Goal: Task Accomplishment & Management: Use online tool/utility

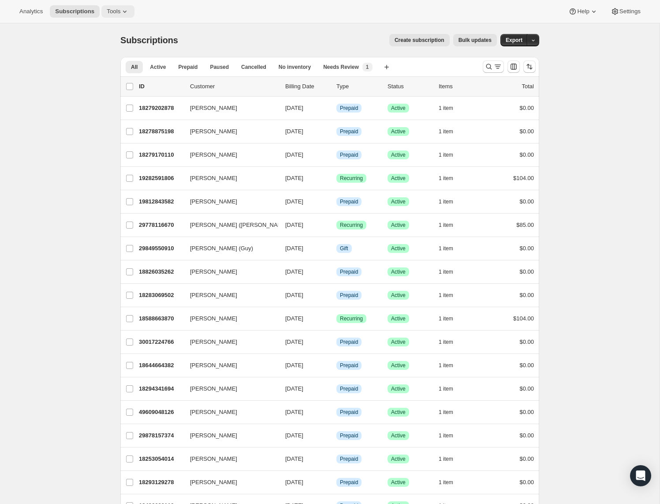
click at [120, 9] on span "Tools" at bounding box center [114, 11] width 14 height 7
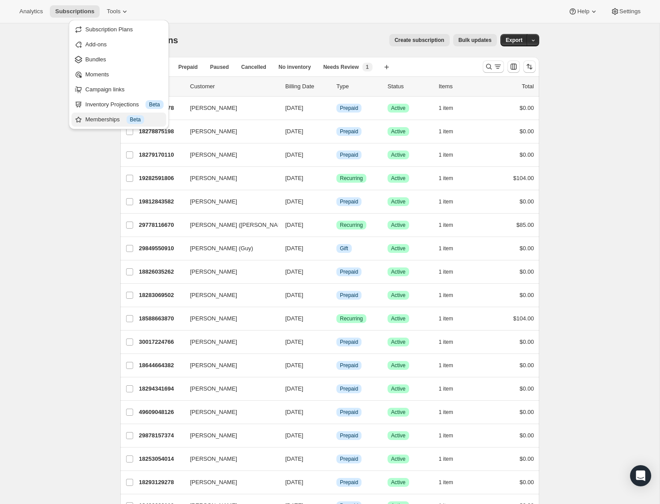
click at [111, 118] on div "Memberships Info Beta" at bounding box center [125, 119] width 78 height 9
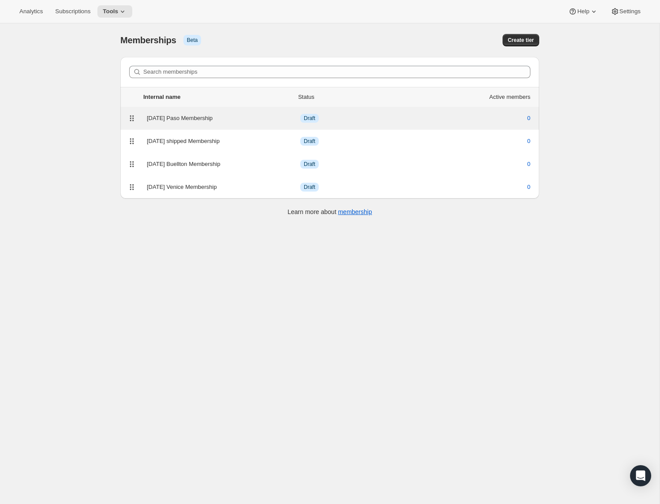
click at [191, 116] on div "2026 BC Paso Membership" at bounding box center [223, 118] width 153 height 9
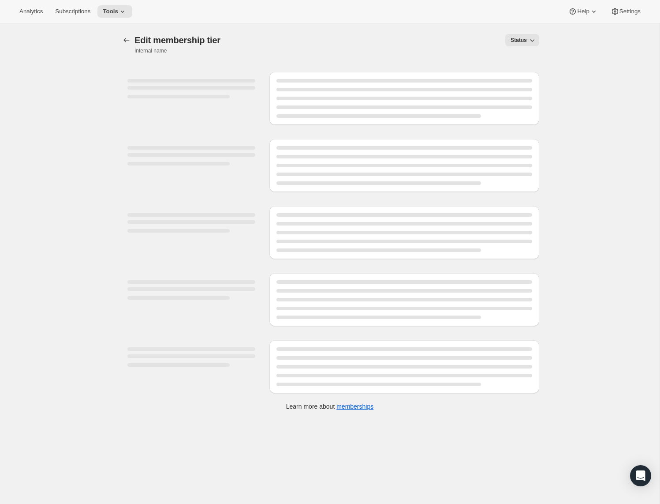
select select "variants"
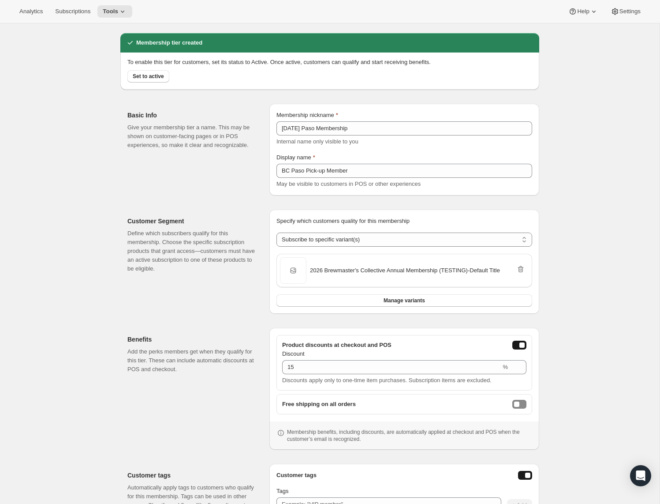
scroll to position [52, 0]
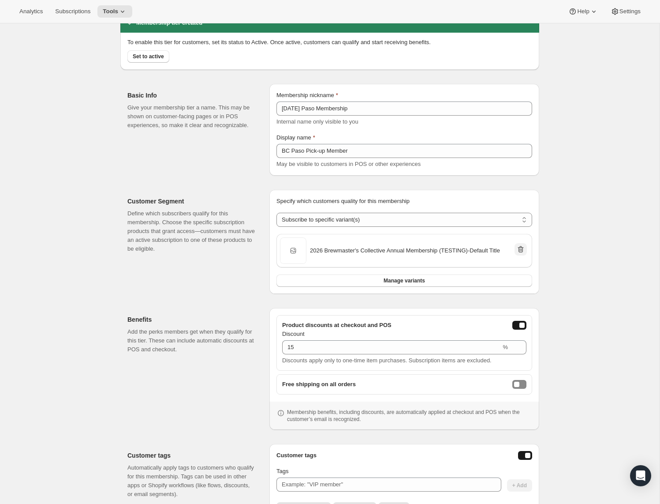
click at [516, 254] on icon "Remove" at bounding box center [520, 249] width 9 height 9
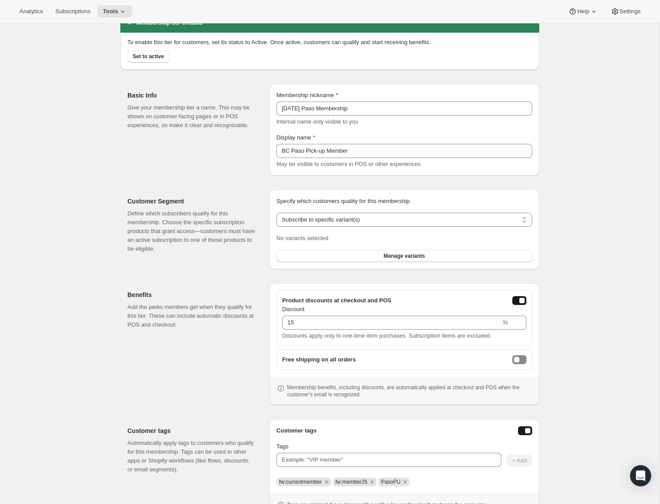
click at [353, 248] on div "Specify which customers quality for this membership Specify which customers qua…" at bounding box center [405, 229] width 256 height 65
click at [352, 256] on button "Manage variants" at bounding box center [405, 256] width 256 height 12
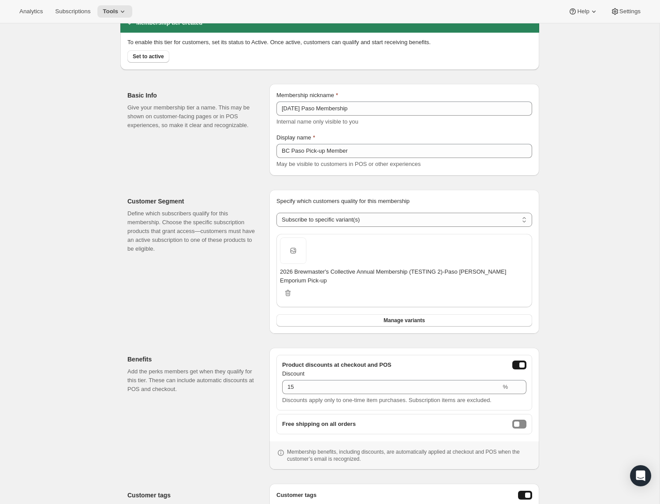
scroll to position [0, 0]
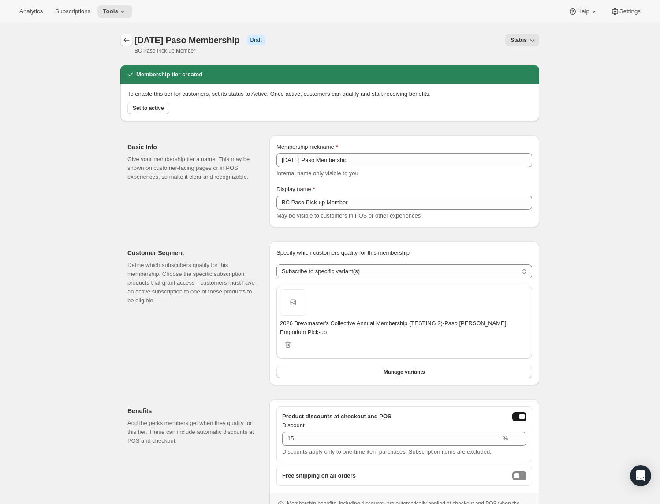
click at [129, 43] on icon "Memberships" at bounding box center [126, 40] width 9 height 9
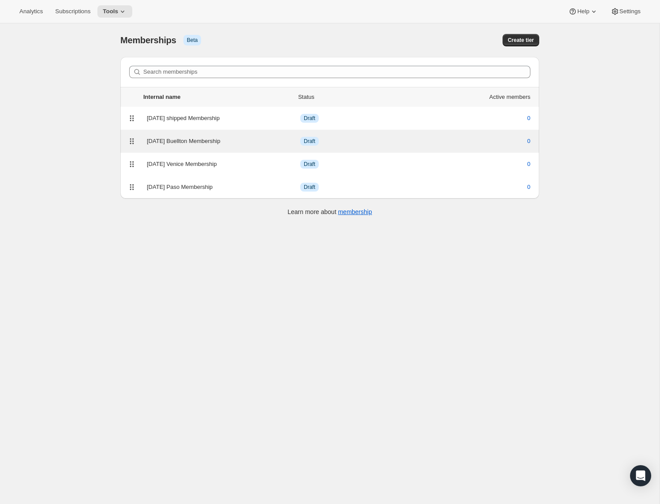
click at [207, 138] on div "2026 BC Buellton Membership" at bounding box center [223, 141] width 153 height 9
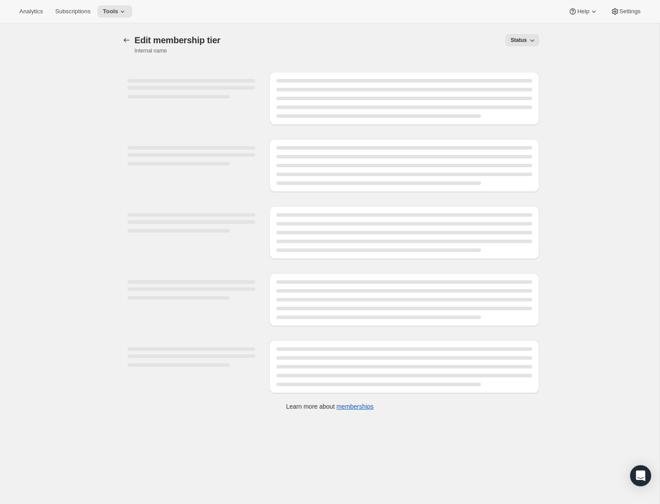
select select "variants"
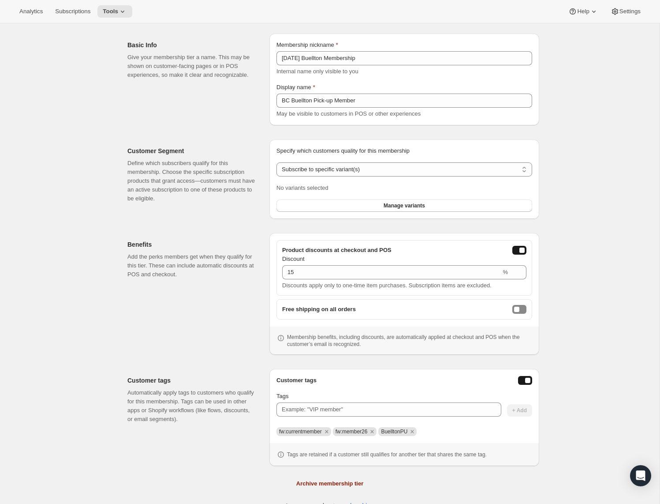
scroll to position [101, 0]
click at [342, 205] on button "Manage variants" at bounding box center [405, 207] width 256 height 12
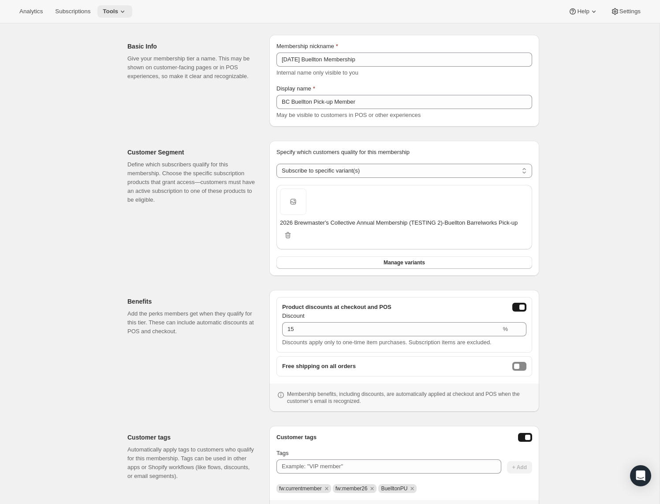
click at [118, 11] on span "Tools" at bounding box center [110, 11] width 15 height 7
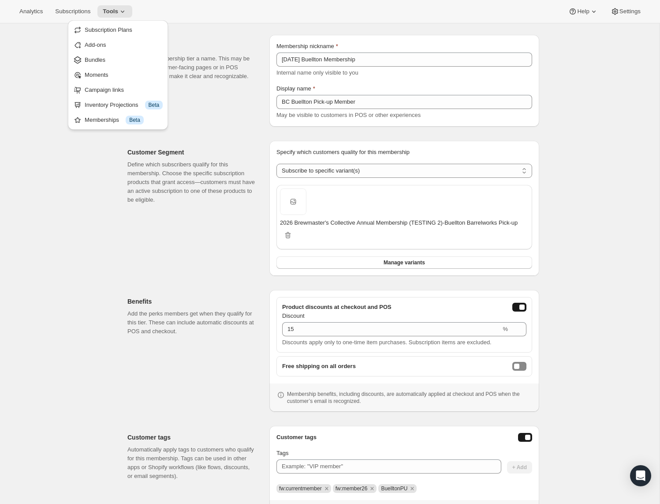
click at [215, 66] on p "Give your membership tier a name. This may be shown on customer-facing pages or…" at bounding box center [191, 67] width 128 height 26
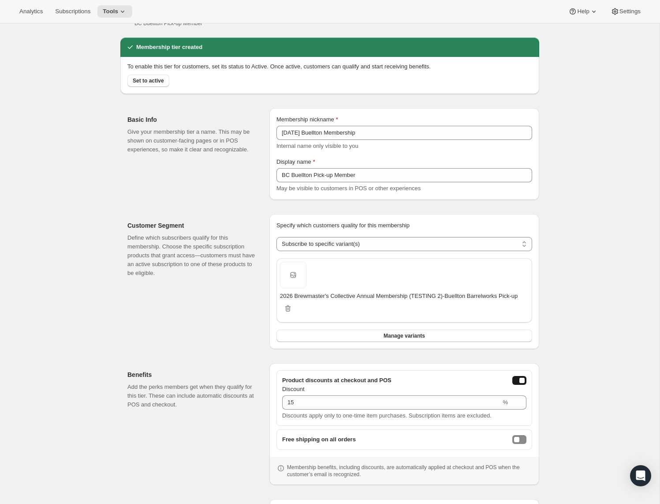
scroll to position [0, 0]
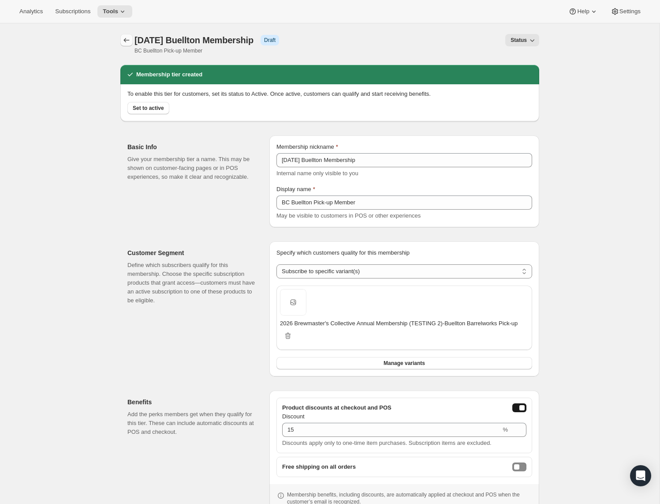
click at [129, 43] on icon "Memberships" at bounding box center [126, 40] width 9 height 9
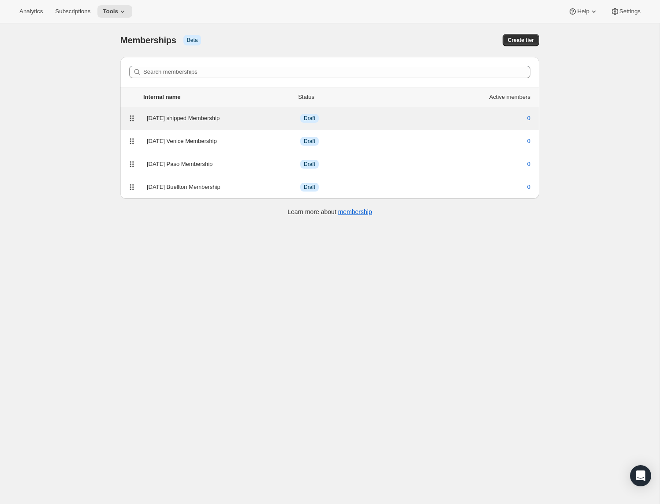
click at [199, 121] on div "2026 BC shipped Membership" at bounding box center [223, 118] width 153 height 9
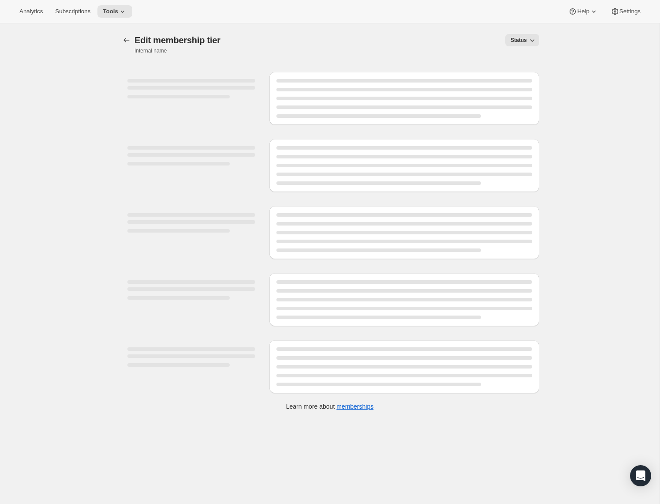
select select "variants"
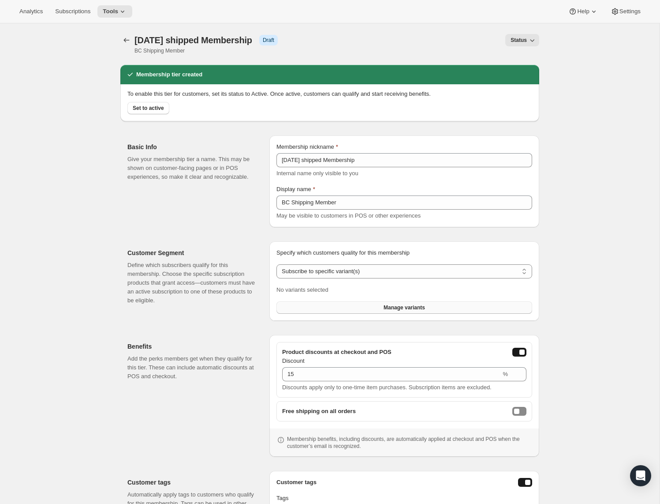
click at [323, 312] on button "Manage variants" at bounding box center [405, 307] width 256 height 12
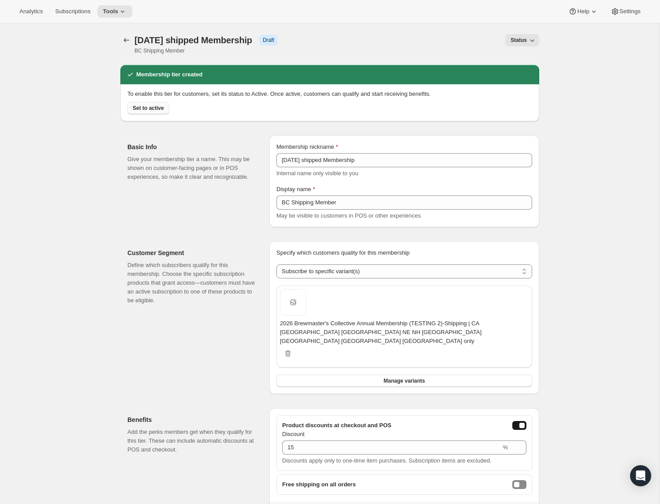
click at [152, 111] on span "Set to active" at bounding box center [148, 108] width 31 height 7
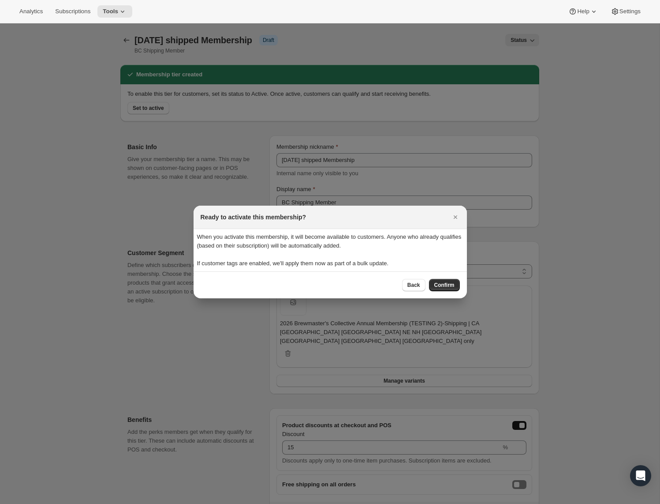
click at [440, 292] on div "Back Confirm" at bounding box center [330, 284] width 273 height 27
click at [445, 287] on span "Confirm" at bounding box center [444, 284] width 20 height 7
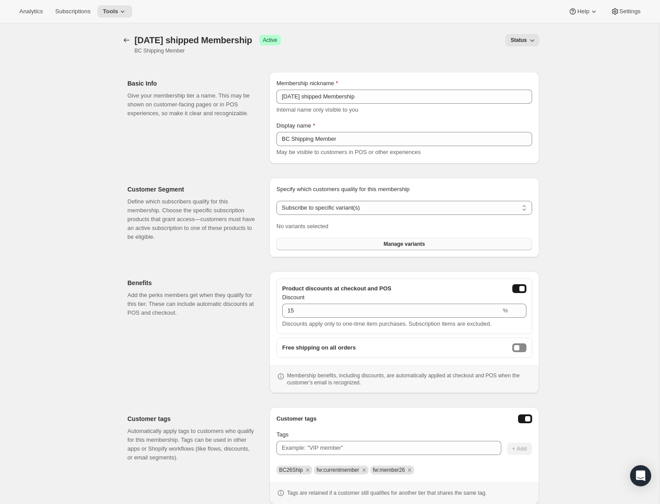
click at [336, 246] on button "Manage variants" at bounding box center [405, 244] width 256 height 12
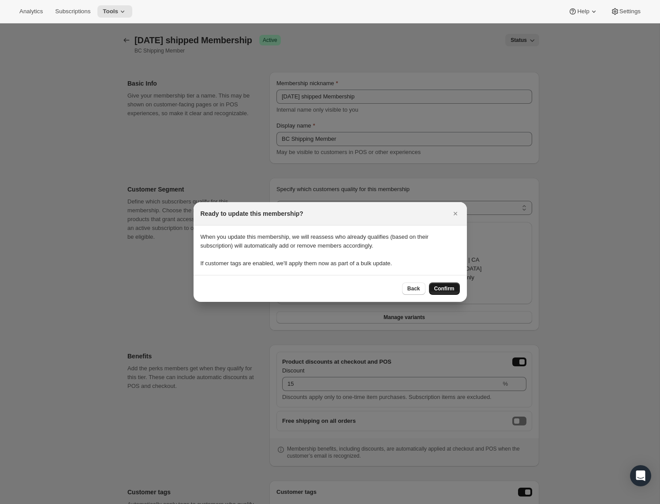
click at [444, 291] on span "Confirm" at bounding box center [444, 288] width 20 height 7
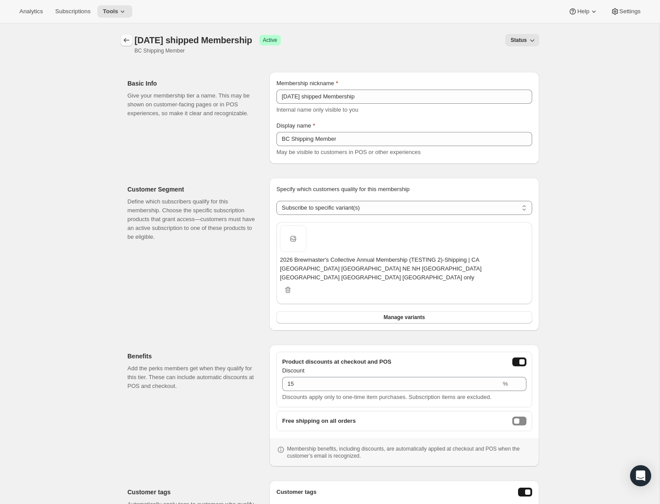
click at [129, 42] on icon "Memberships" at bounding box center [126, 40] width 9 height 9
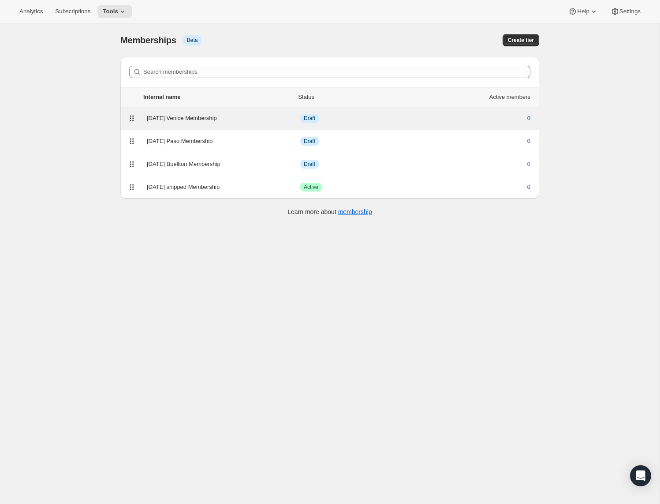
click at [199, 121] on div "2026 BC Venice Membership" at bounding box center [223, 118] width 153 height 9
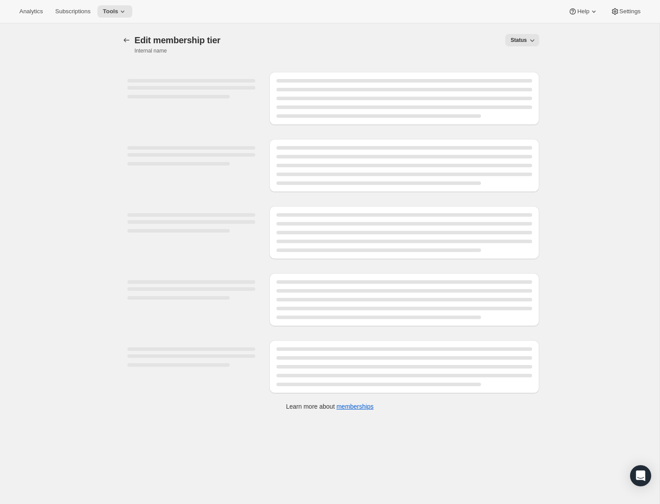
select select "variants"
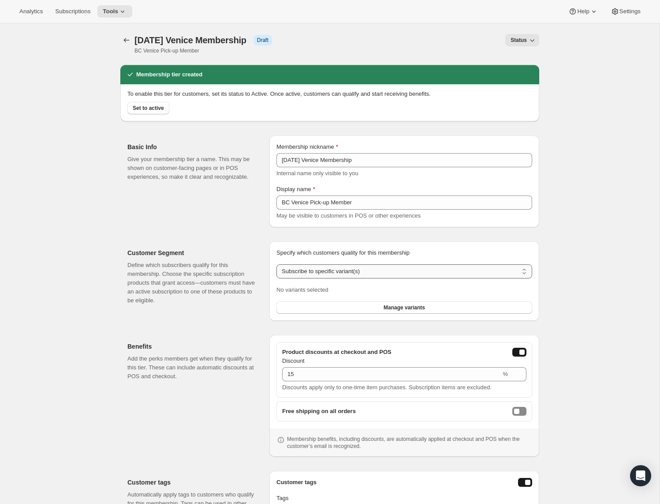
click at [332, 273] on select "Any product Subscribe to specific product(s) Subscribe to specific variant(s)" at bounding box center [405, 271] width 256 height 14
click at [334, 310] on button "Manage variants" at bounding box center [405, 307] width 256 height 12
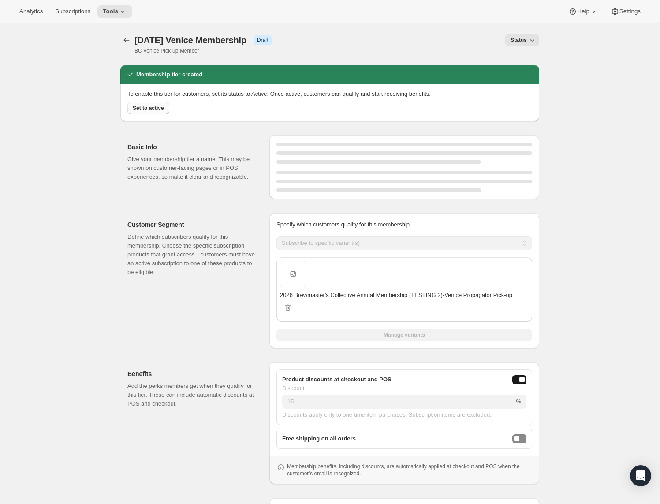
click at [155, 105] on span "Set to active" at bounding box center [148, 108] width 31 height 7
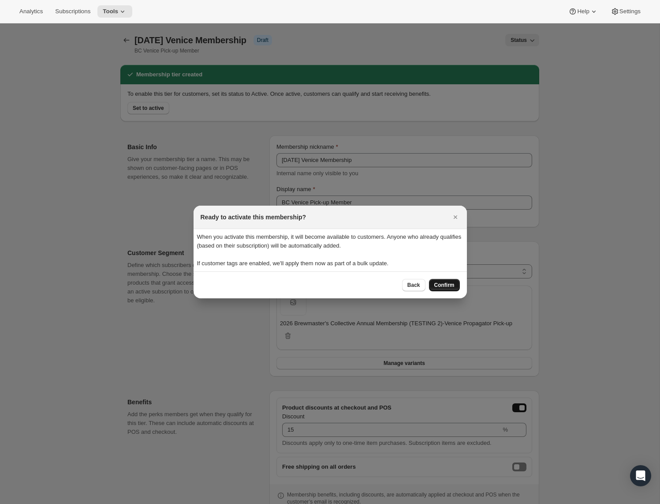
click at [446, 281] on button "Confirm" at bounding box center [444, 285] width 31 height 12
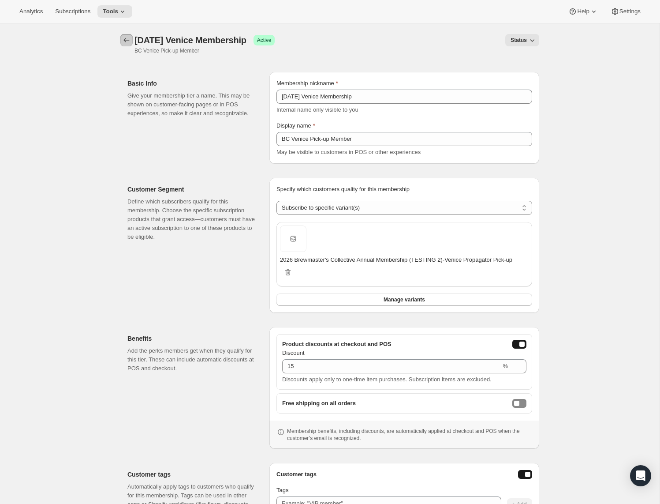
click at [127, 36] on icon "Memberships" at bounding box center [126, 40] width 9 height 9
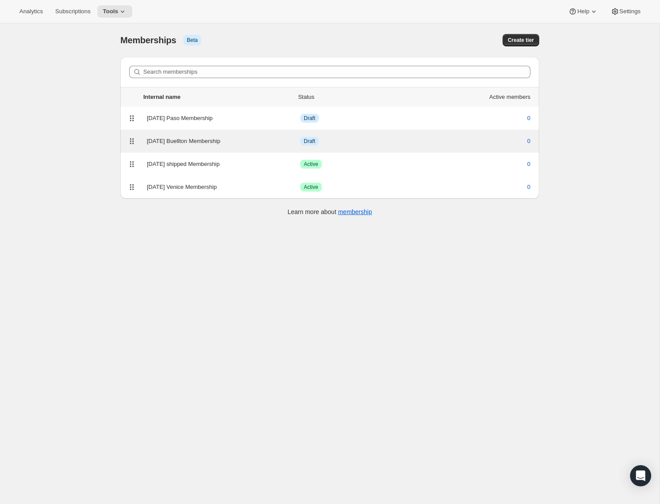
click at [188, 144] on div "2026 BC Buellton Membership" at bounding box center [223, 141] width 153 height 9
select select "variants"
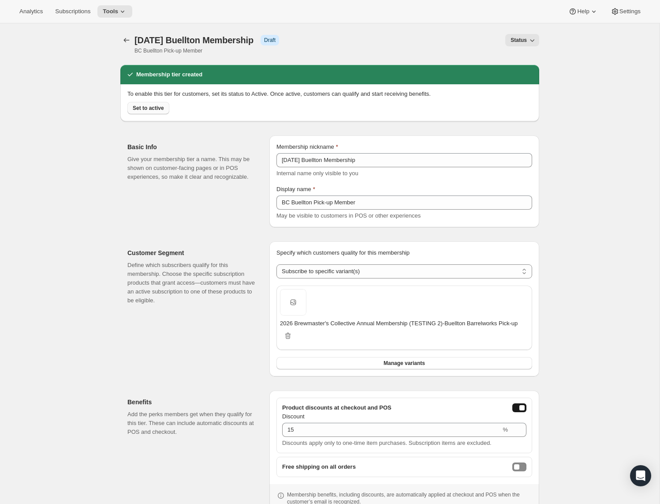
click at [154, 111] on button "Set to active" at bounding box center [148, 108] width 42 height 12
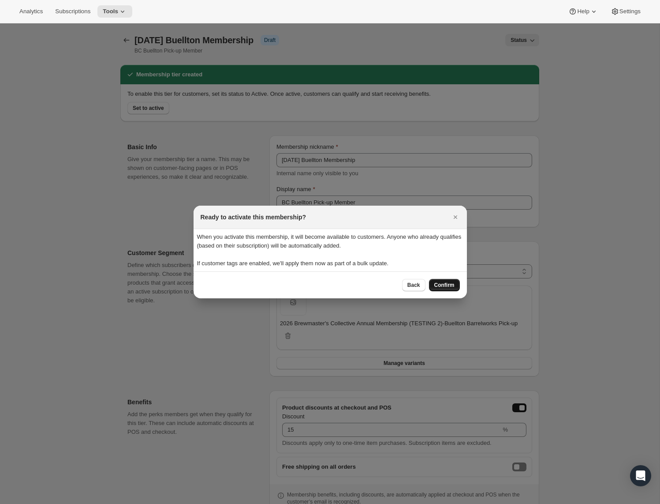
click at [456, 288] on button "Confirm" at bounding box center [444, 285] width 31 height 12
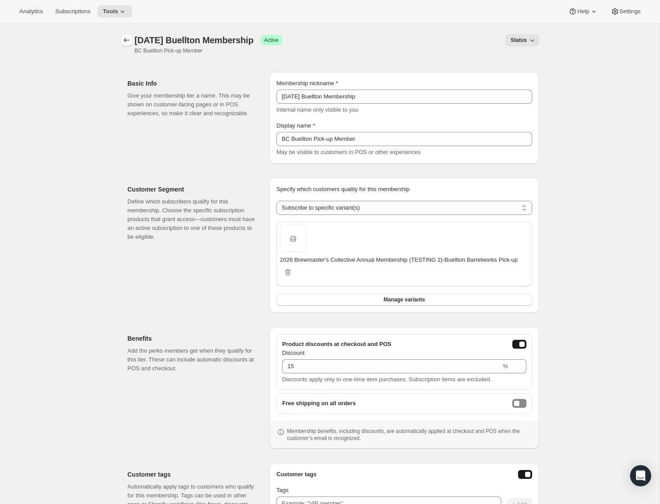
click at [131, 38] on button "Memberships" at bounding box center [126, 40] width 12 height 12
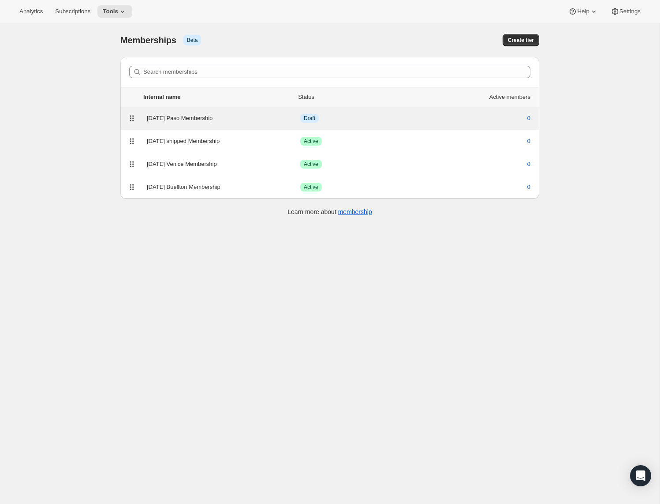
click at [185, 120] on div "2026 BC Paso Membership" at bounding box center [223, 118] width 153 height 9
select select "variants"
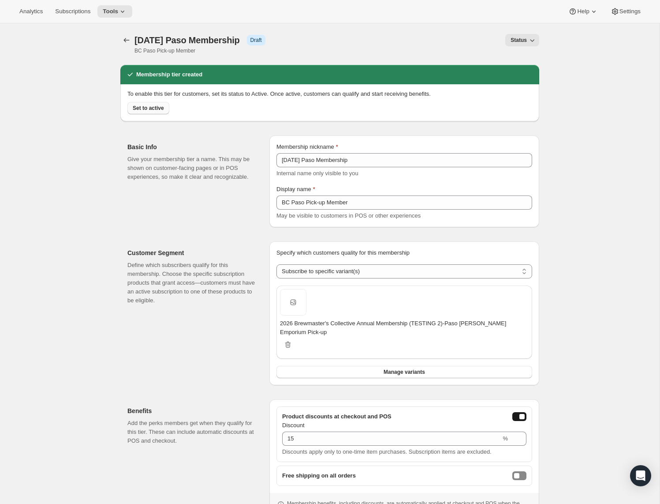
click at [157, 105] on span "Set to active" at bounding box center [148, 108] width 31 height 7
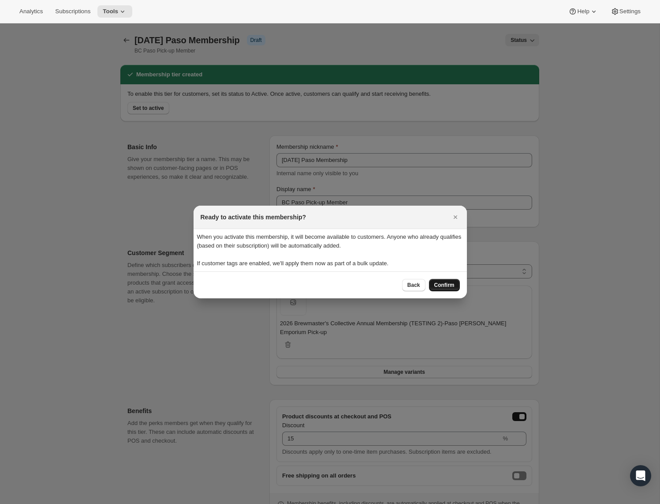
click at [448, 279] on button "Confirm" at bounding box center [444, 285] width 31 height 12
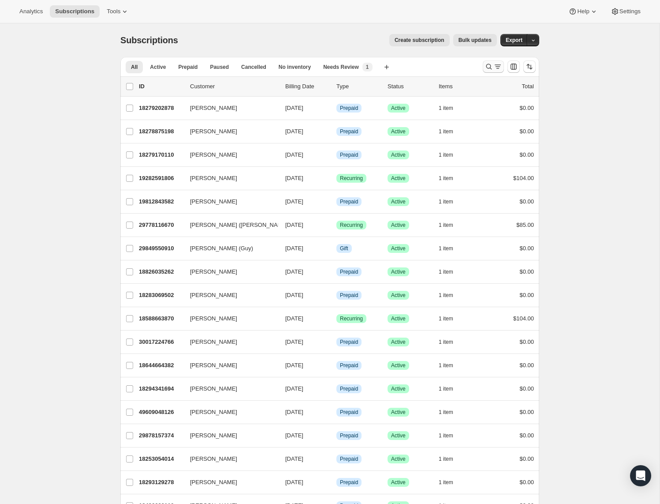
click at [488, 65] on icon "Search and filter results" at bounding box center [489, 66] width 9 height 9
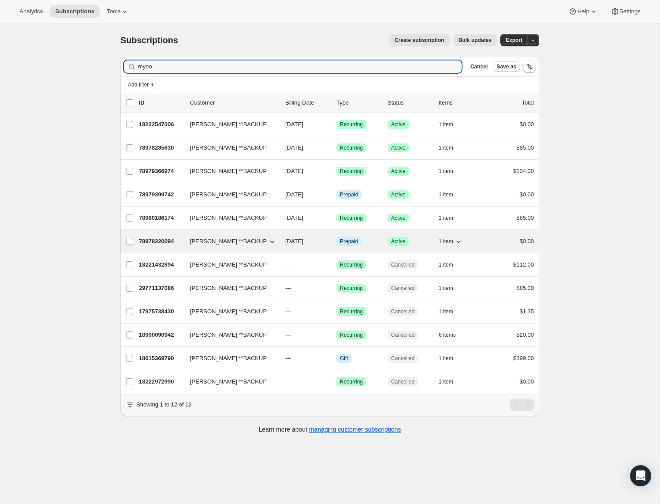
type input "myeo"
click at [177, 247] on div "78978220094 Micaela Yeo **BACKUP 01/26/2026 Info Prepaid Success Active 1 item …" at bounding box center [336, 241] width 395 height 12
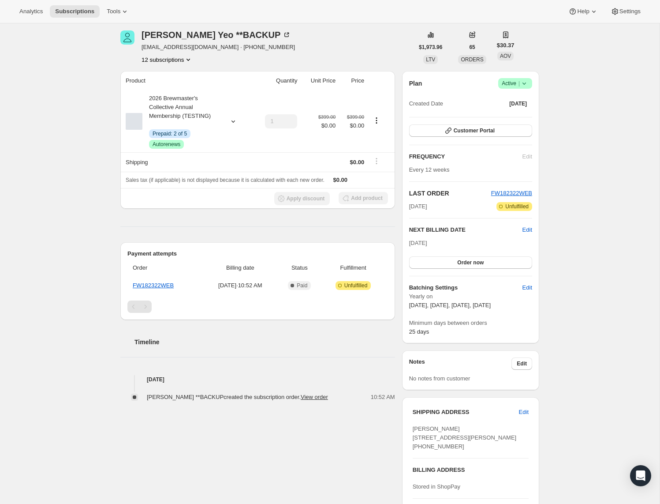
scroll to position [40, 0]
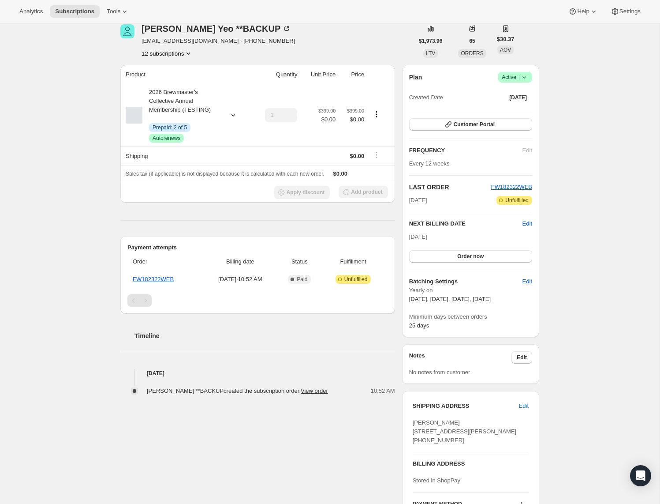
drag, startPoint x: 448, startPoint y: 300, endPoint x: 441, endPoint y: 301, distance: 7.5
click at [448, 299] on span "[DATE], [DATE], [DATE], [DATE]" at bounding box center [450, 298] width 82 height 7
drag, startPoint x: 423, startPoint y: 300, endPoint x: 523, endPoint y: 307, distance: 100.7
click at [523, 307] on div "Yearly on January 26, April 20, July 20, October 12 Minimum days between orders…" at bounding box center [470, 308] width 123 height 44
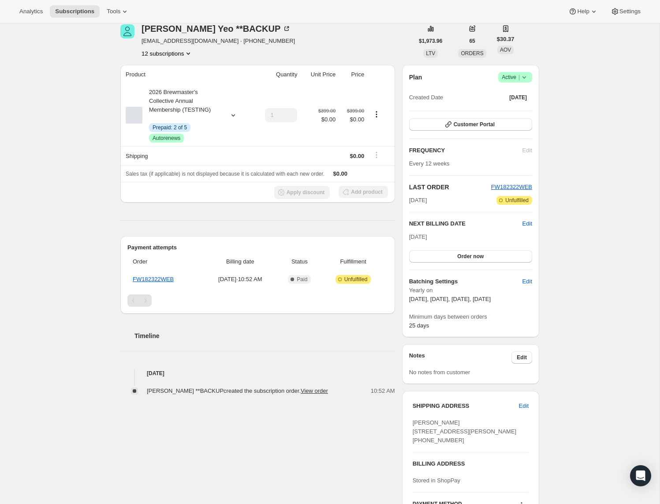
drag, startPoint x: 483, startPoint y: 298, endPoint x: 402, endPoint y: 296, distance: 81.2
click at [402, 298] on div "Plan Success Active | Created Date Oct 10, 2025 Customer Portal FREQUENCY Edit …" at bounding box center [470, 201] width 137 height 272
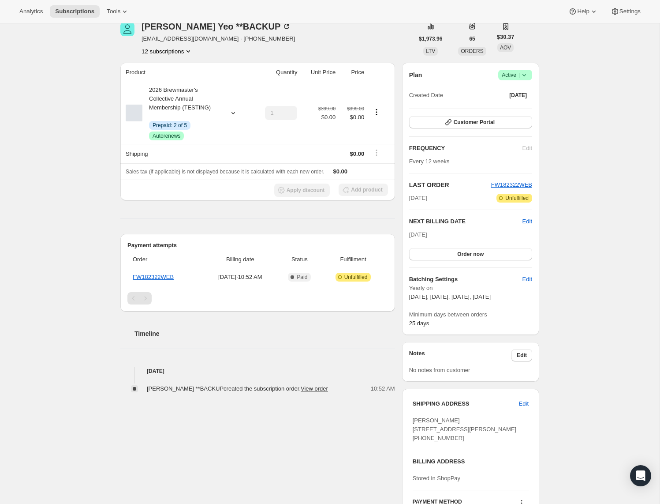
click at [580, 473] on div "Subscription #78978220094. This page is ready Subscription #78978220094 Info Pr…" at bounding box center [330, 329] width 660 height 696
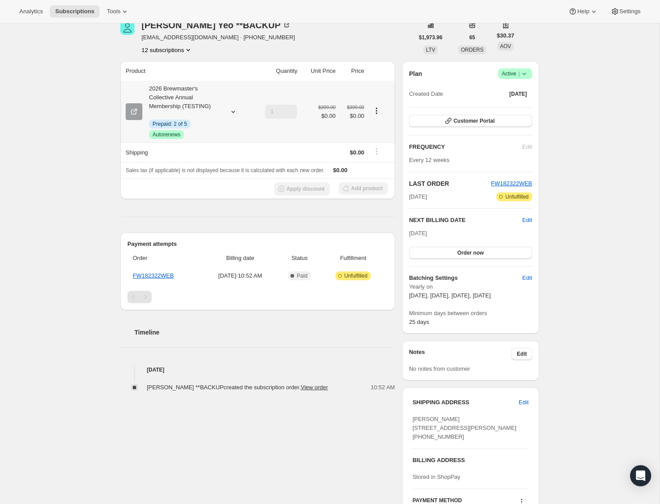
scroll to position [0, 0]
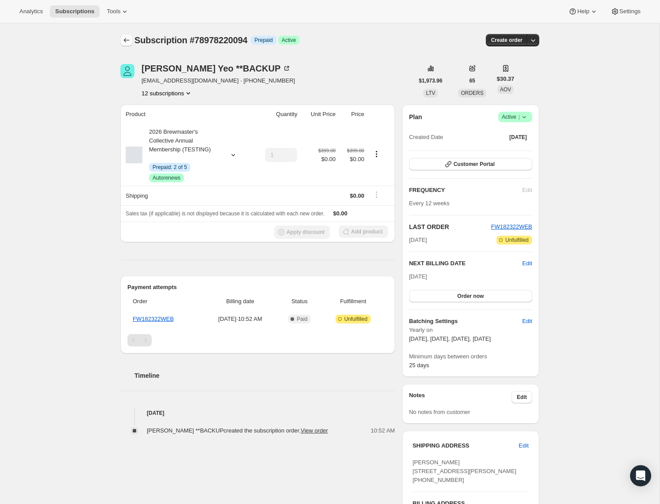
click at [130, 43] on icon "Subscriptions" at bounding box center [126, 40] width 9 height 9
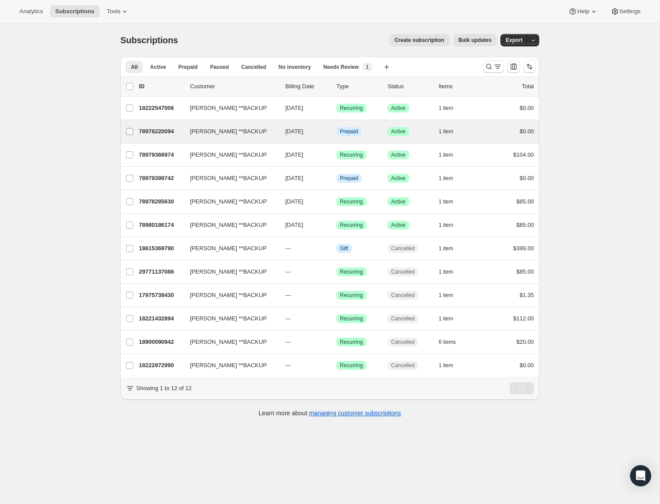
drag, startPoint x: 131, startPoint y: 111, endPoint x: 135, endPoint y: 123, distance: 13.3
click at [131, 111] on input "[PERSON_NAME] **BACKUP" at bounding box center [129, 108] width 7 height 7
checkbox input "true"
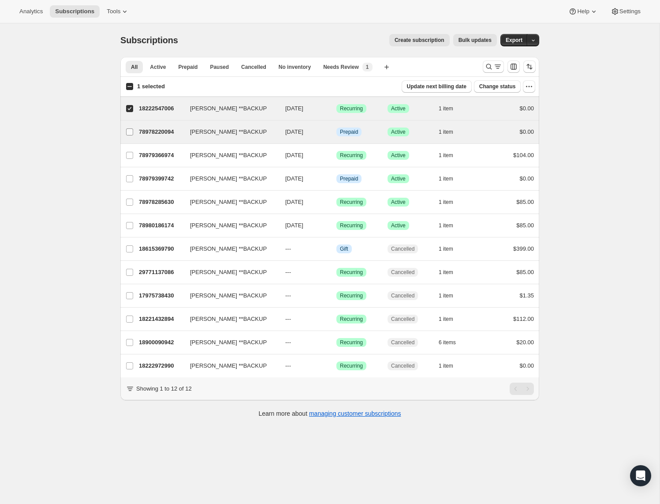
click at [133, 132] on span at bounding box center [130, 132] width 8 height 8
click at [133, 132] on input "[PERSON_NAME] **BACKUP" at bounding box center [129, 131] width 7 height 7
checkbox input "true"
click at [138, 108] on label "[PERSON_NAME] **BACKUP" at bounding box center [129, 108] width 19 height 23
click at [133, 108] on input "[PERSON_NAME] **BACKUP" at bounding box center [129, 108] width 7 height 7
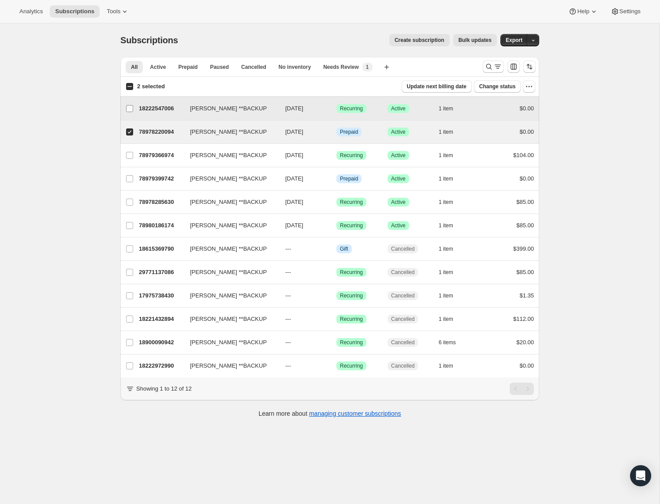
checkbox input "false"
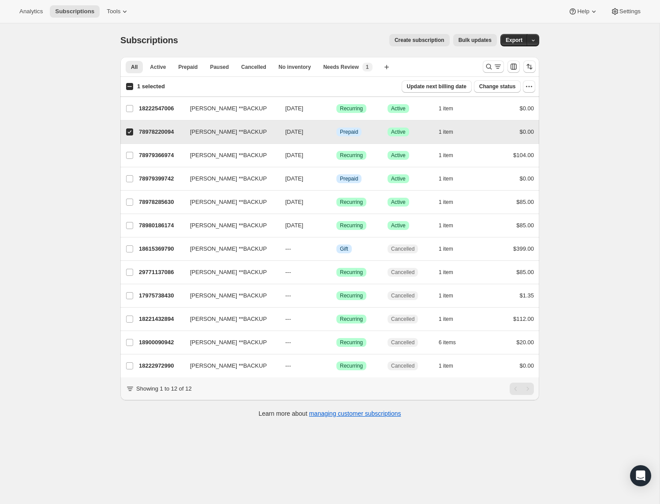
click at [129, 135] on input "[PERSON_NAME] **BACKUP" at bounding box center [129, 131] width 7 height 7
click at [130, 132] on input "[PERSON_NAME] **BACKUP" at bounding box center [129, 131] width 7 height 7
checkbox input "true"
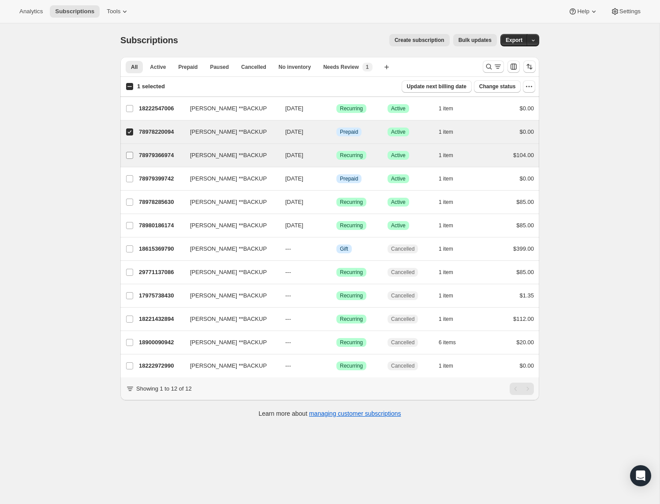
click at [131, 156] on input "[PERSON_NAME] **BACKUP" at bounding box center [129, 155] width 7 height 7
checkbox input "true"
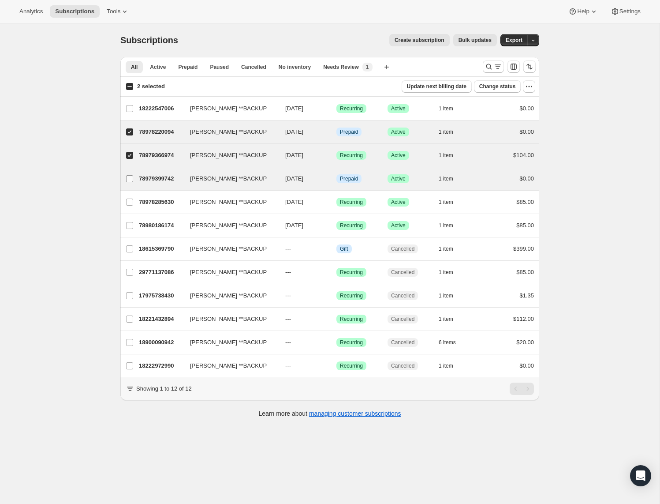
drag, startPoint x: 136, startPoint y: 179, endPoint x: 135, endPoint y: 187, distance: 8.6
click at [136, 178] on label "[PERSON_NAME] **BACKUP" at bounding box center [129, 178] width 19 height 23
click at [133, 178] on input "[PERSON_NAME] **BACKUP" at bounding box center [129, 178] width 7 height 7
checkbox input "true"
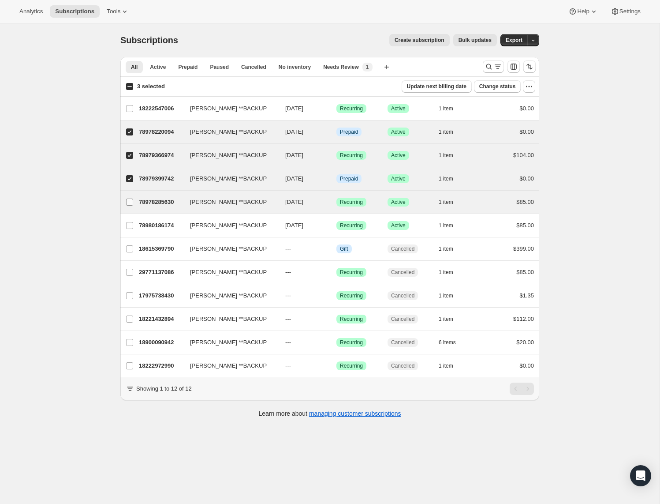
click at [134, 213] on label "[PERSON_NAME] **BACKUP" at bounding box center [129, 202] width 19 height 23
click at [133, 206] on input "[PERSON_NAME] **BACKUP" at bounding box center [129, 201] width 7 height 7
checkbox input "true"
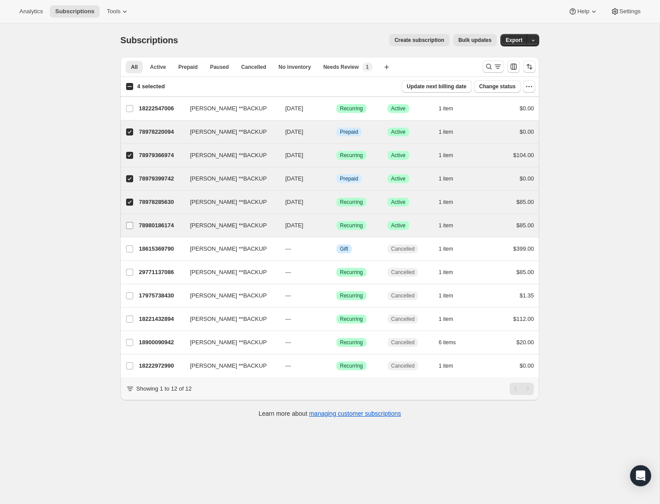
click at [134, 233] on label "[PERSON_NAME] **BACKUP" at bounding box center [129, 225] width 19 height 23
click at [133, 229] on input "[PERSON_NAME] **BACKUP" at bounding box center [129, 225] width 7 height 7
checkbox input "true"
click at [530, 90] on icon "button" at bounding box center [529, 86] width 9 height 9
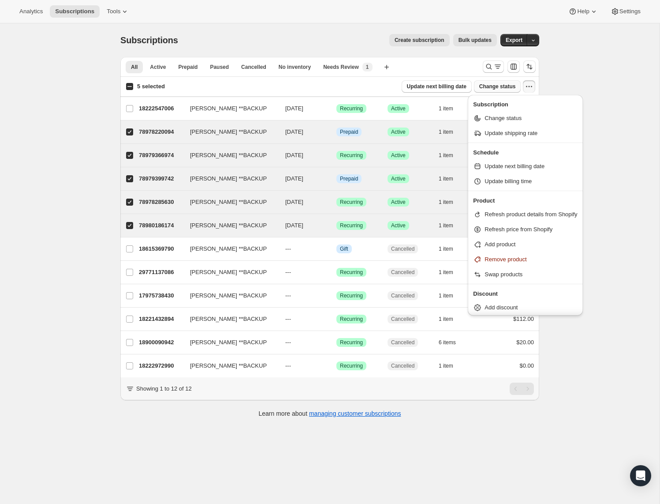
click at [484, 90] on span "Change status" at bounding box center [497, 86] width 37 height 7
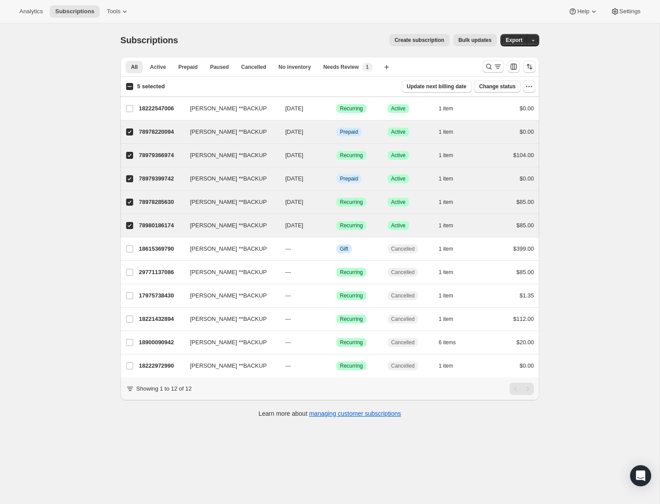
select select "14"
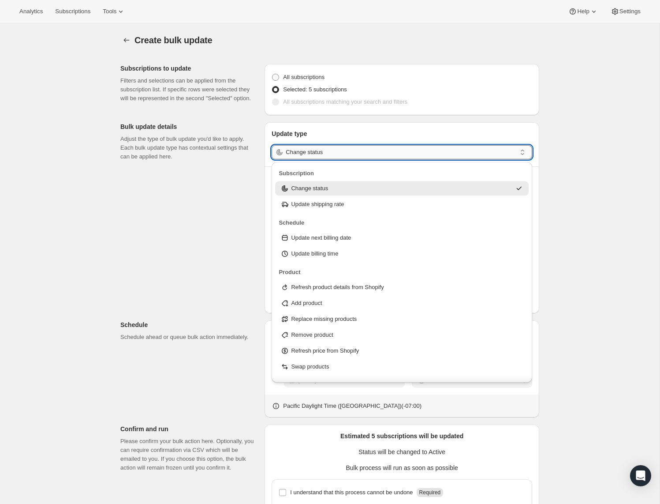
click at [321, 151] on input "Change status" at bounding box center [401, 152] width 231 height 14
click at [341, 189] on div "Change status" at bounding box center [396, 188] width 231 height 9
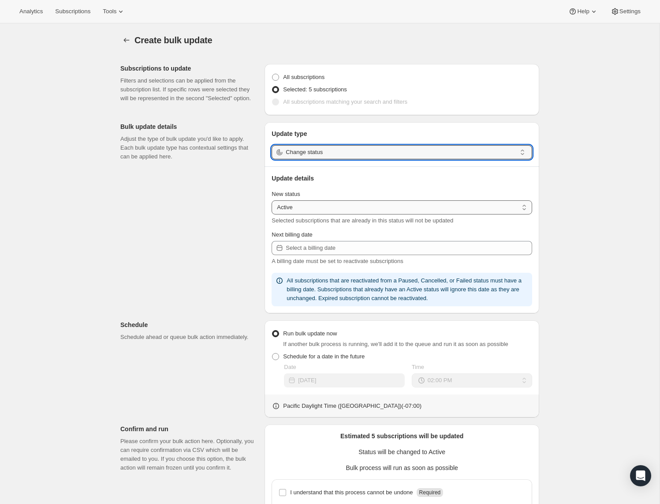
click at [330, 207] on select "Active Paused Cancelled" at bounding box center [402, 207] width 261 height 14
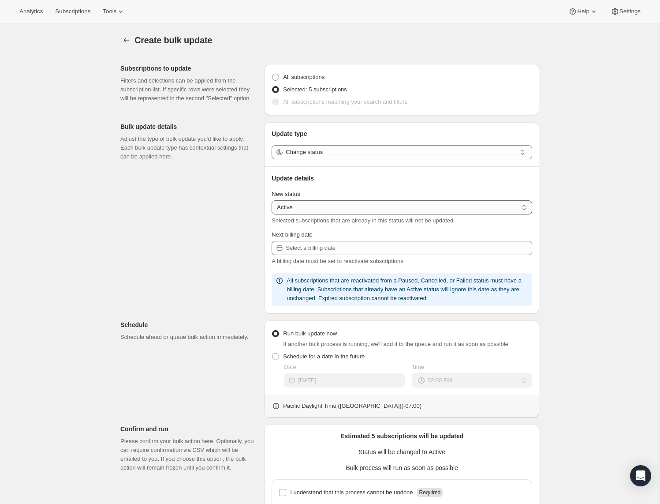
select select "cancelled"
click at [272, 201] on select "Active Paused Cancelled" at bounding box center [402, 207] width 261 height 14
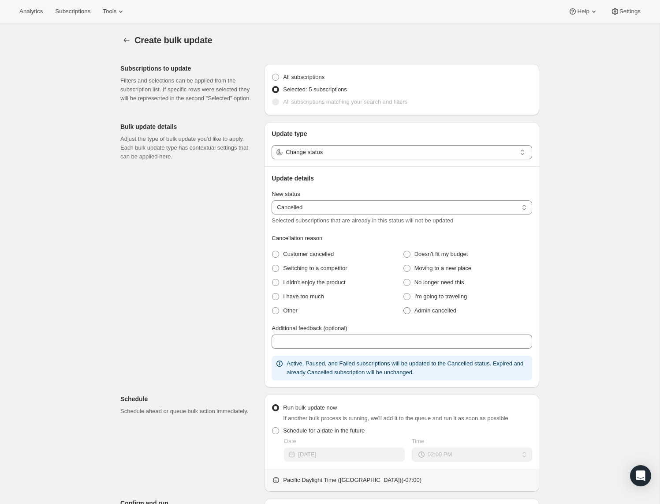
click at [408, 309] on span at bounding box center [407, 310] width 7 height 7
click at [404, 307] on cancelled "Admin cancelled" at bounding box center [404, 307] width 0 height 0
radio cancelled "true"
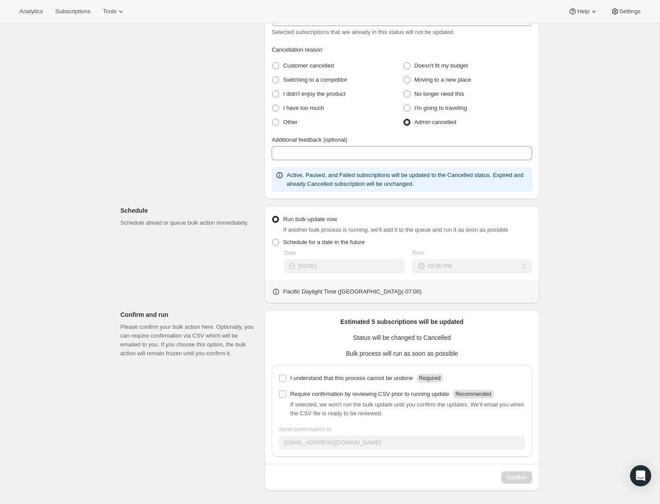
scroll to position [190, 0]
click at [317, 378] on p "I understand that this process cannot be undone" at bounding box center [351, 377] width 123 height 9
click at [286, 378] on input "I understand that this process cannot be undone Required" at bounding box center [282, 377] width 7 height 7
checkbox input "true"
click at [521, 471] on button "Confirm" at bounding box center [516, 476] width 31 height 12
